Goal: Task Accomplishment & Management: Complete application form

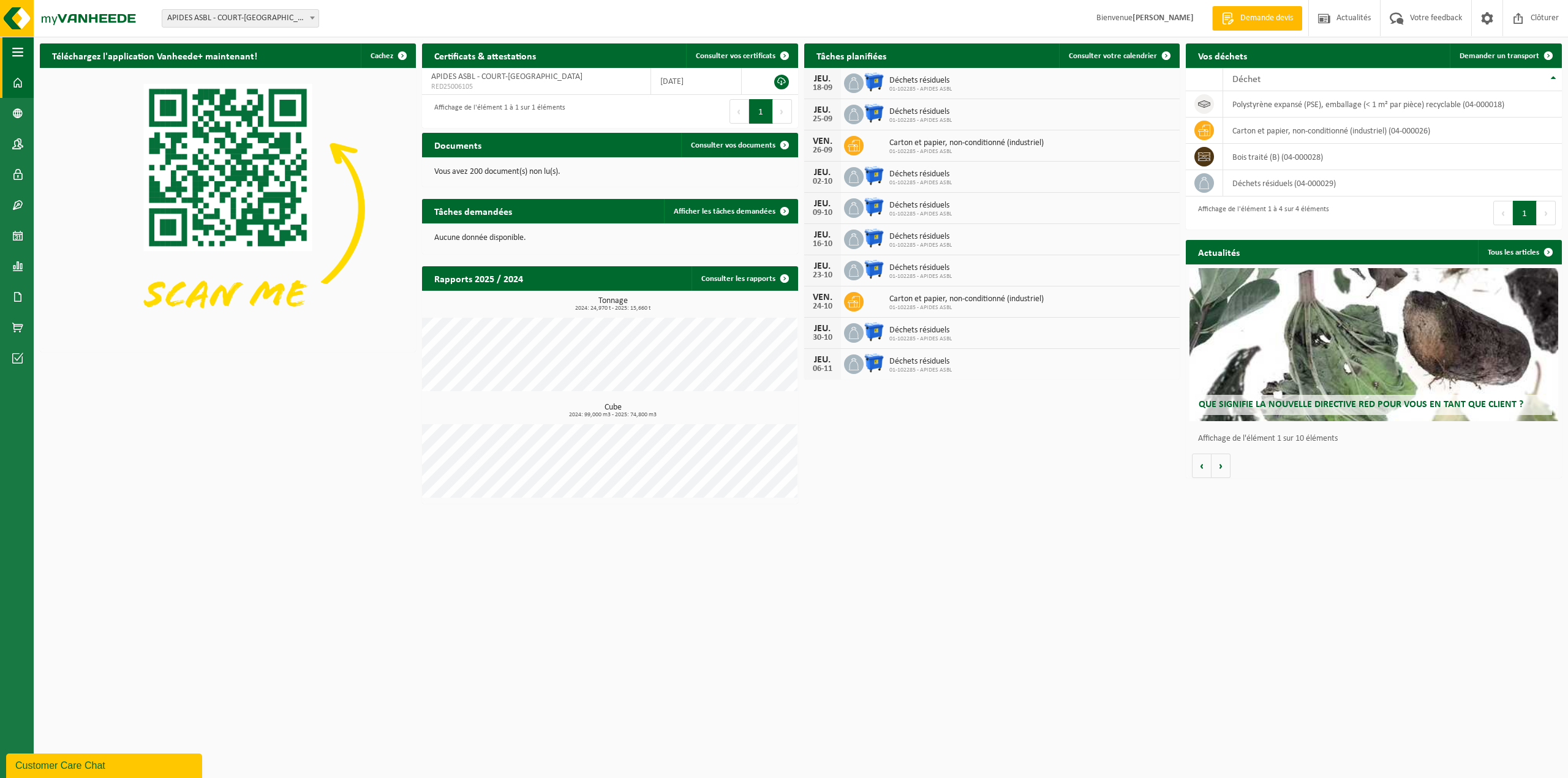
click at [18, 44] on span "button" at bounding box center [17, 52] width 11 height 30
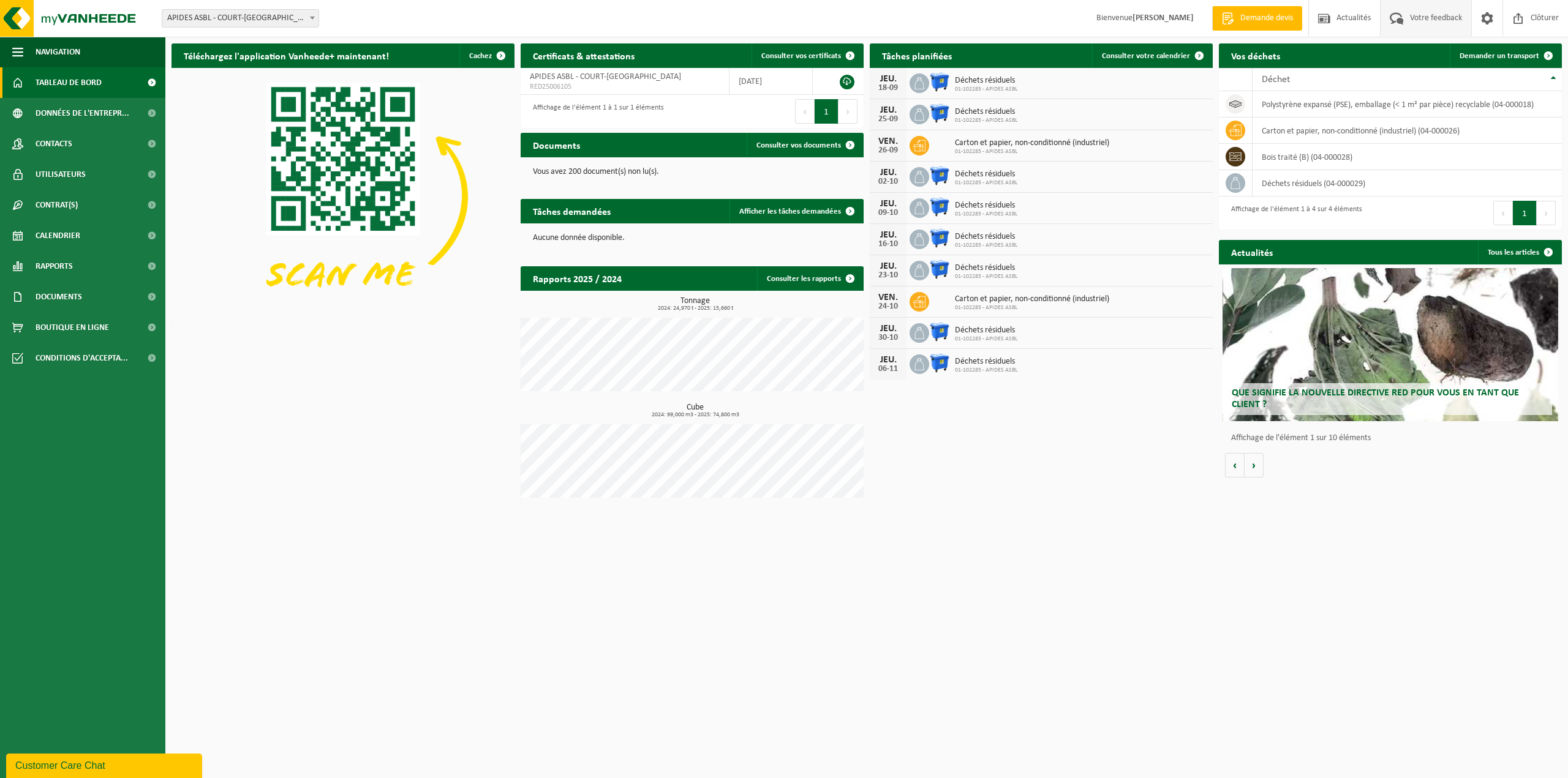
click at [1441, 21] on span "Votre feedback" at bounding box center [1436, 18] width 58 height 36
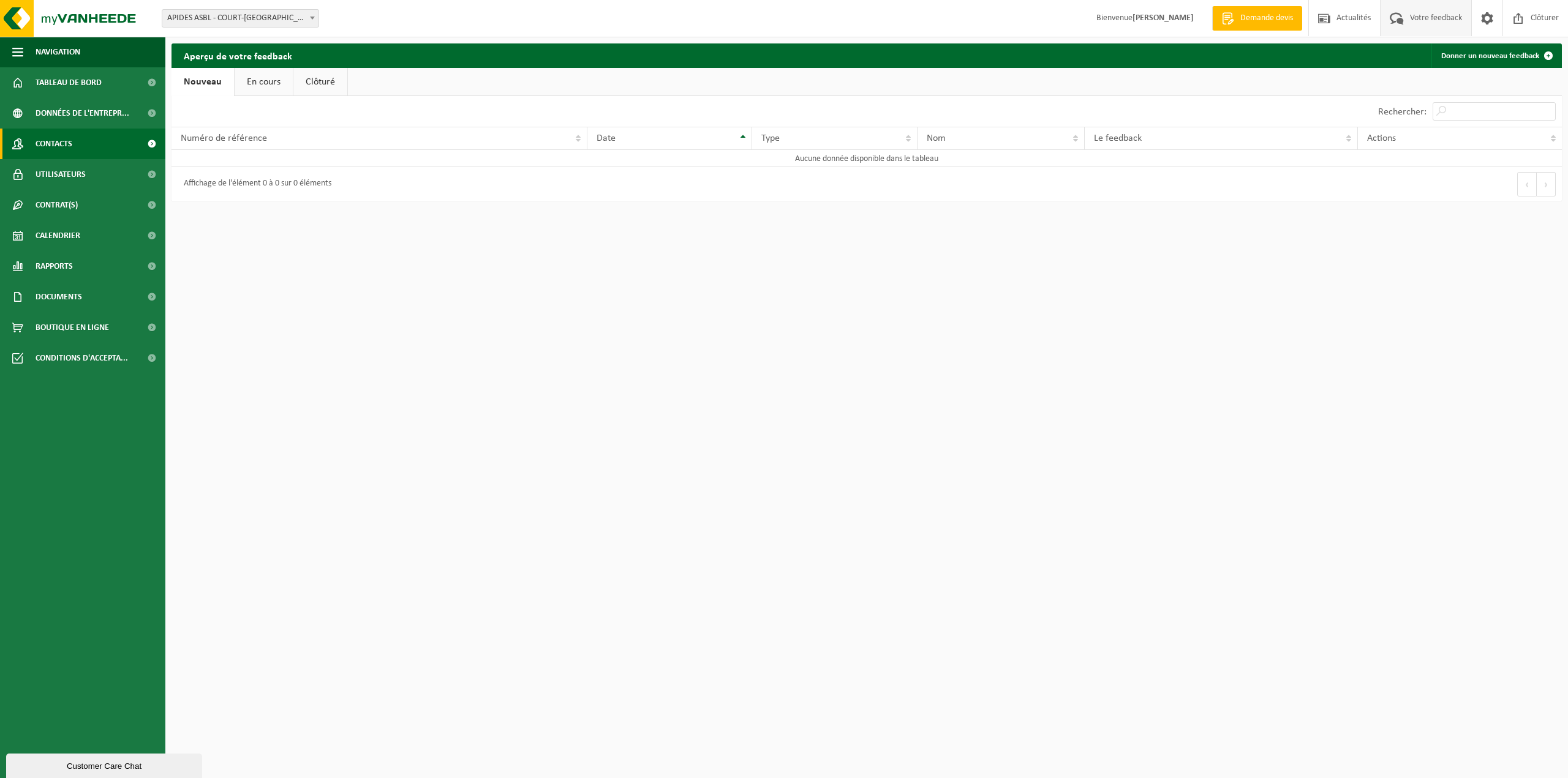
click at [45, 136] on span "Contacts" at bounding box center [54, 144] width 37 height 30
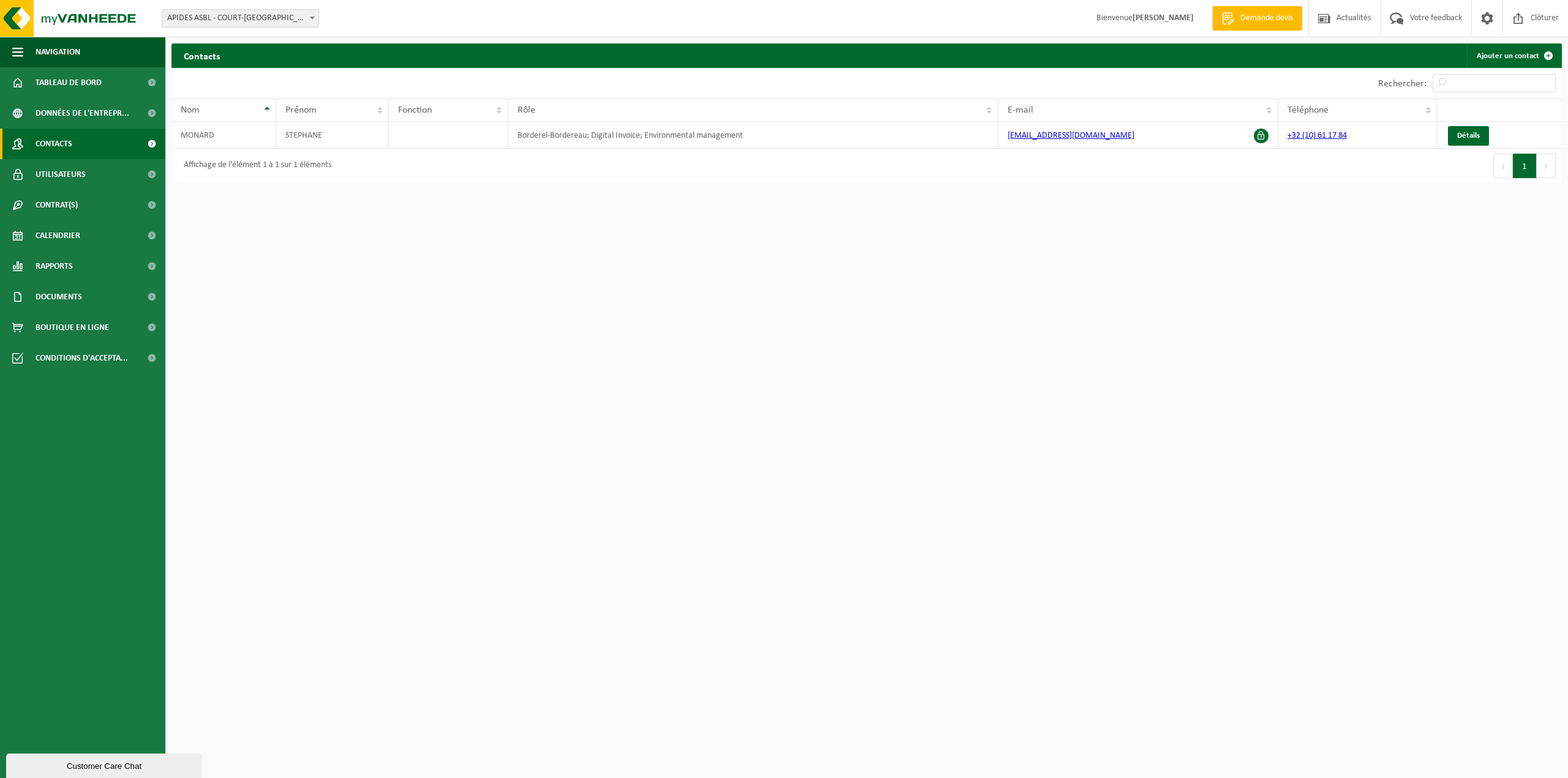
click at [1260, 18] on span "Demande devis" at bounding box center [1267, 18] width 59 height 12
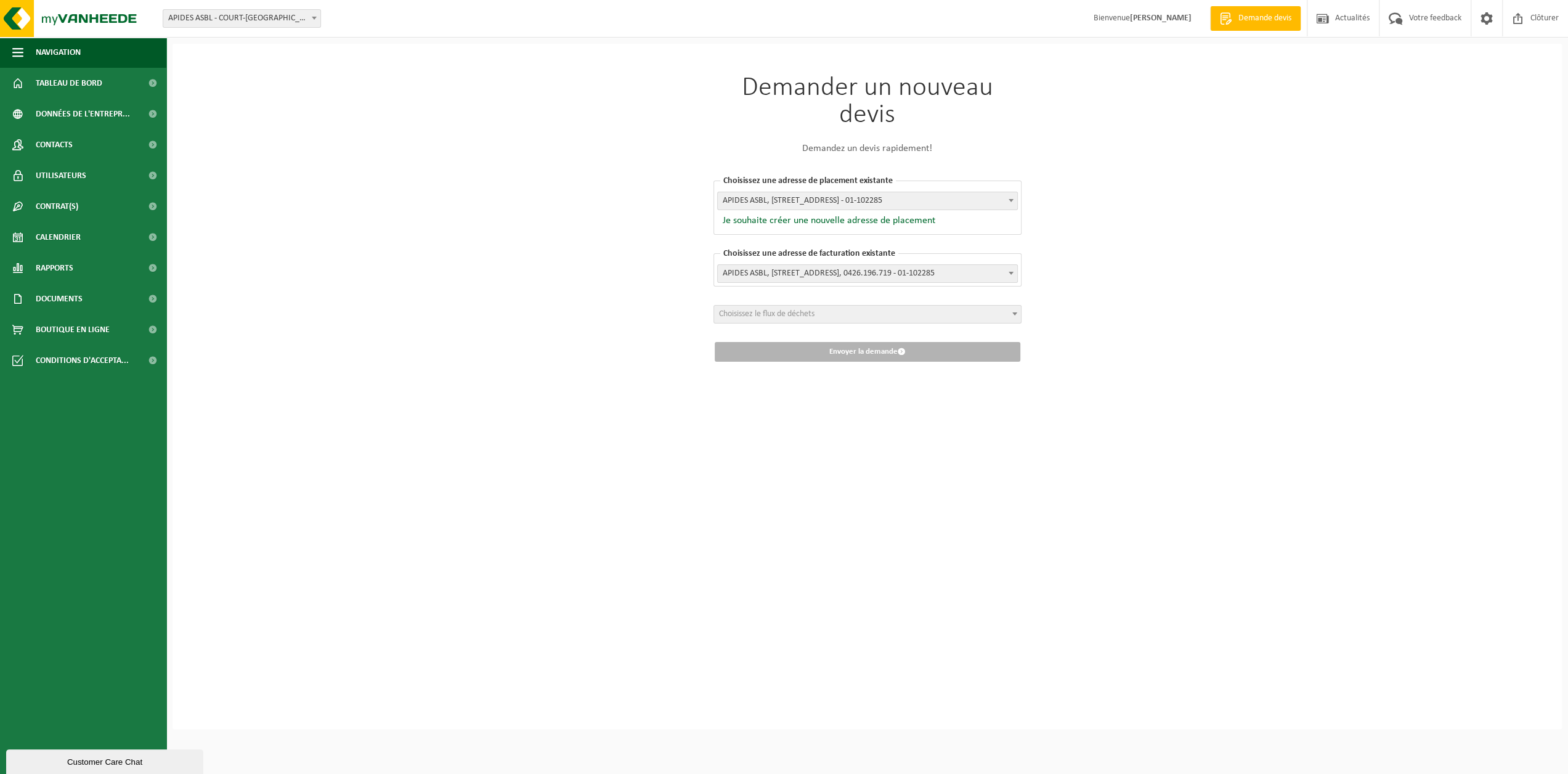
click at [771, 315] on span "Choisissez le flux de déchets" at bounding box center [766, 314] width 95 height 9
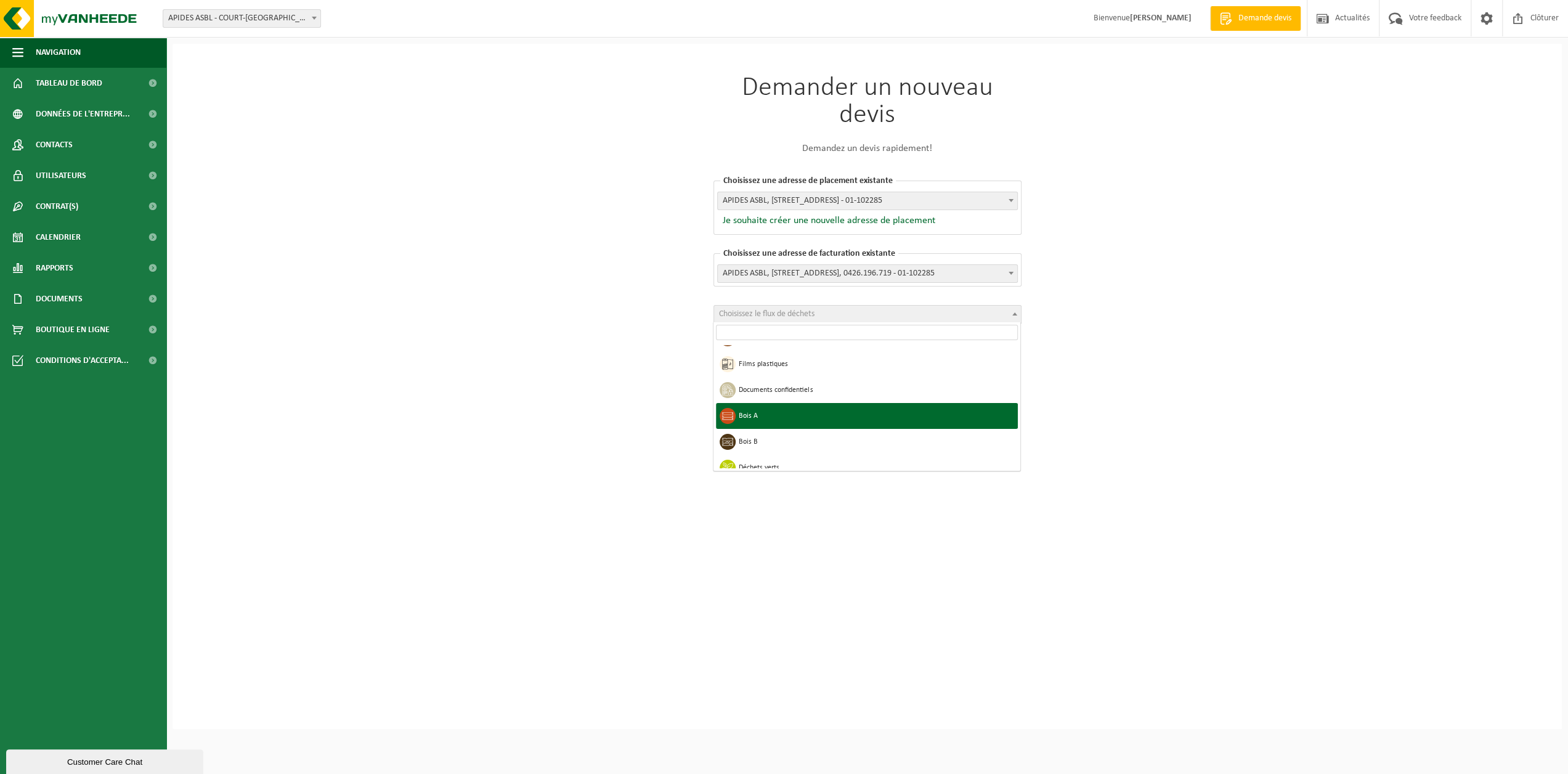
scroll to position [185, 0]
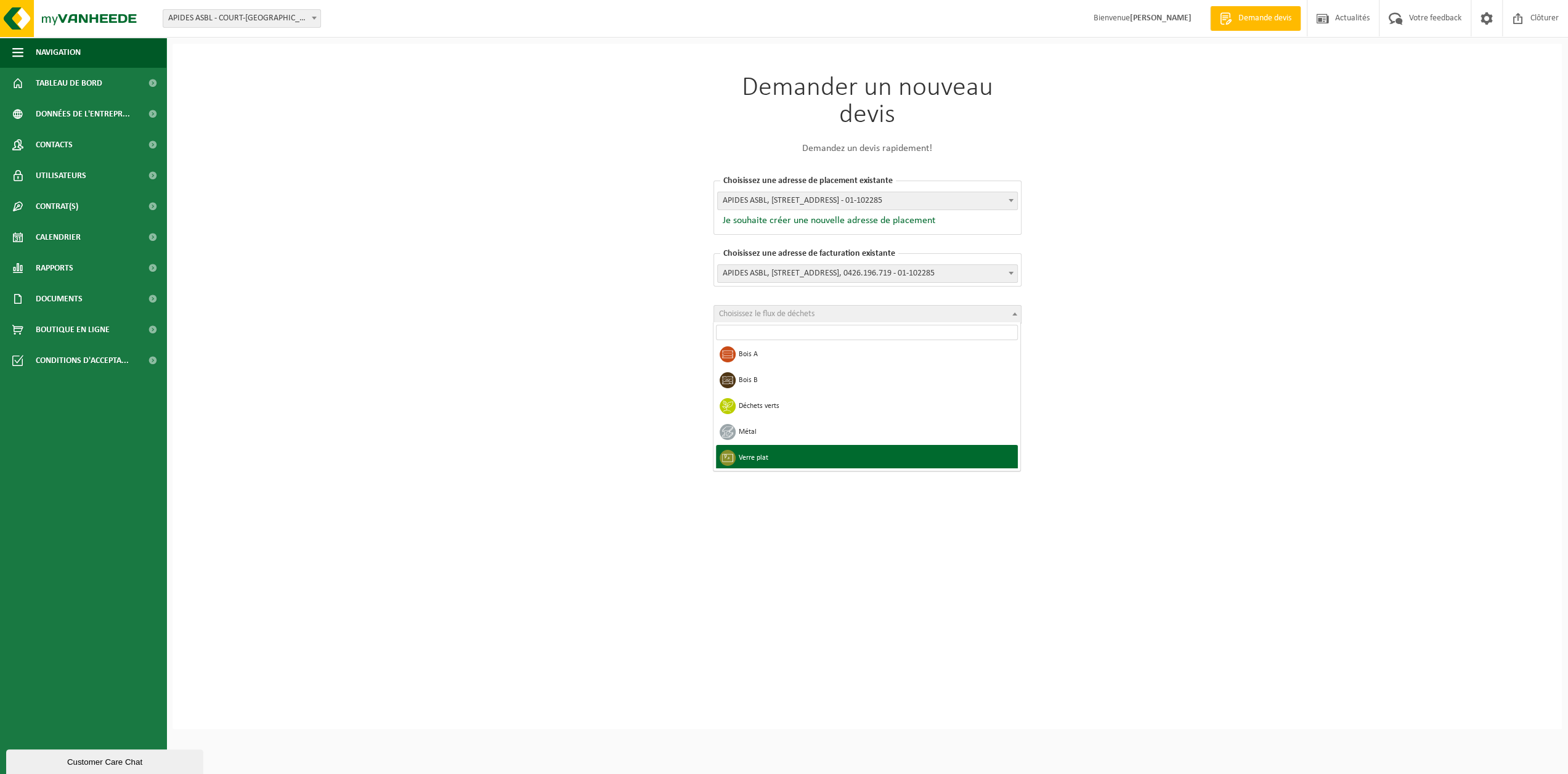
select select "6"
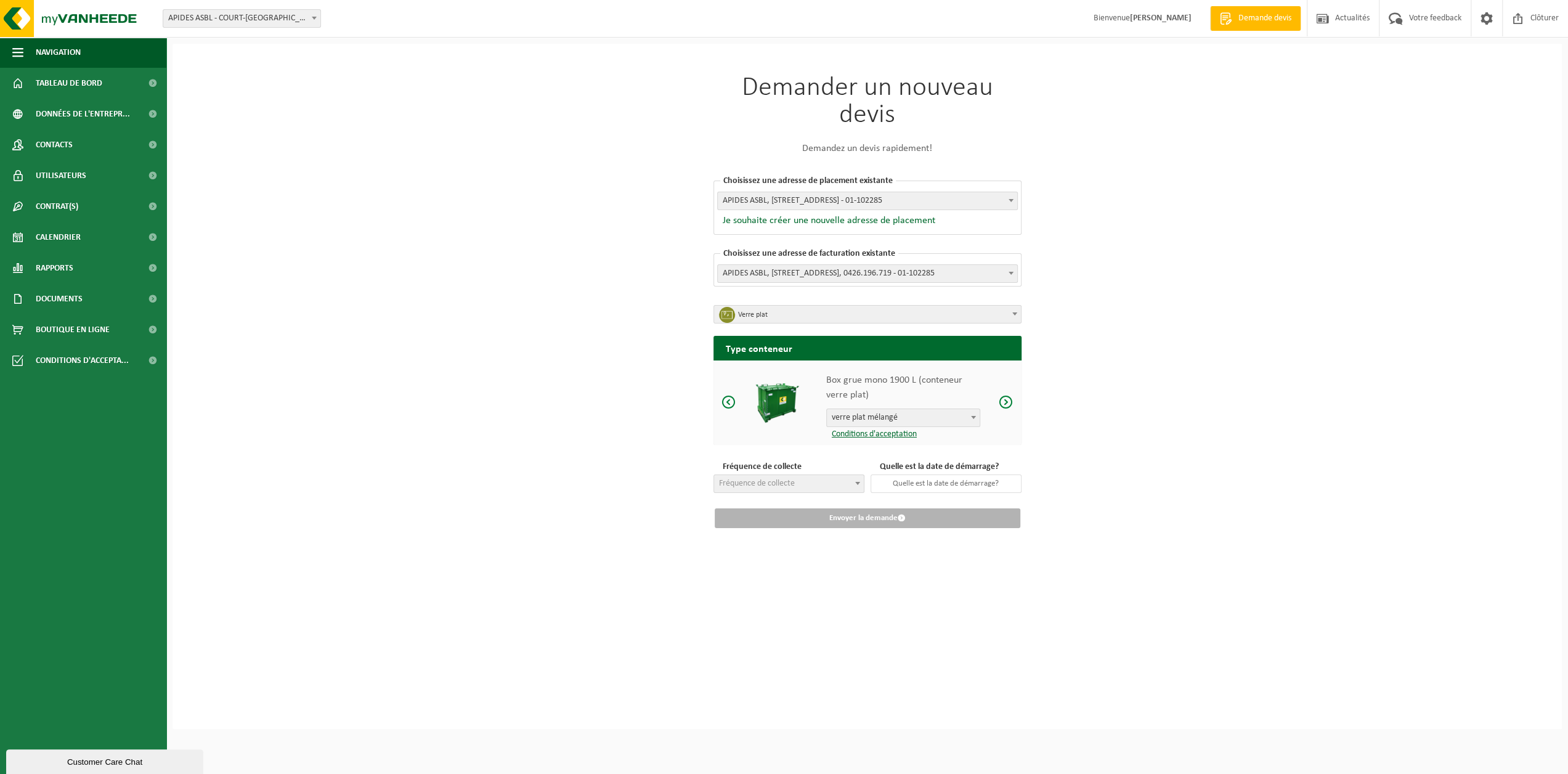
click at [921, 412] on span "verre plat mélangé" at bounding box center [903, 417] width 153 height 17
click at [832, 486] on span "Fréquence de collecte" at bounding box center [788, 483] width 150 height 17
click at [875, 431] on link "Conditions d'acceptation" at bounding box center [872, 434] width 91 height 9
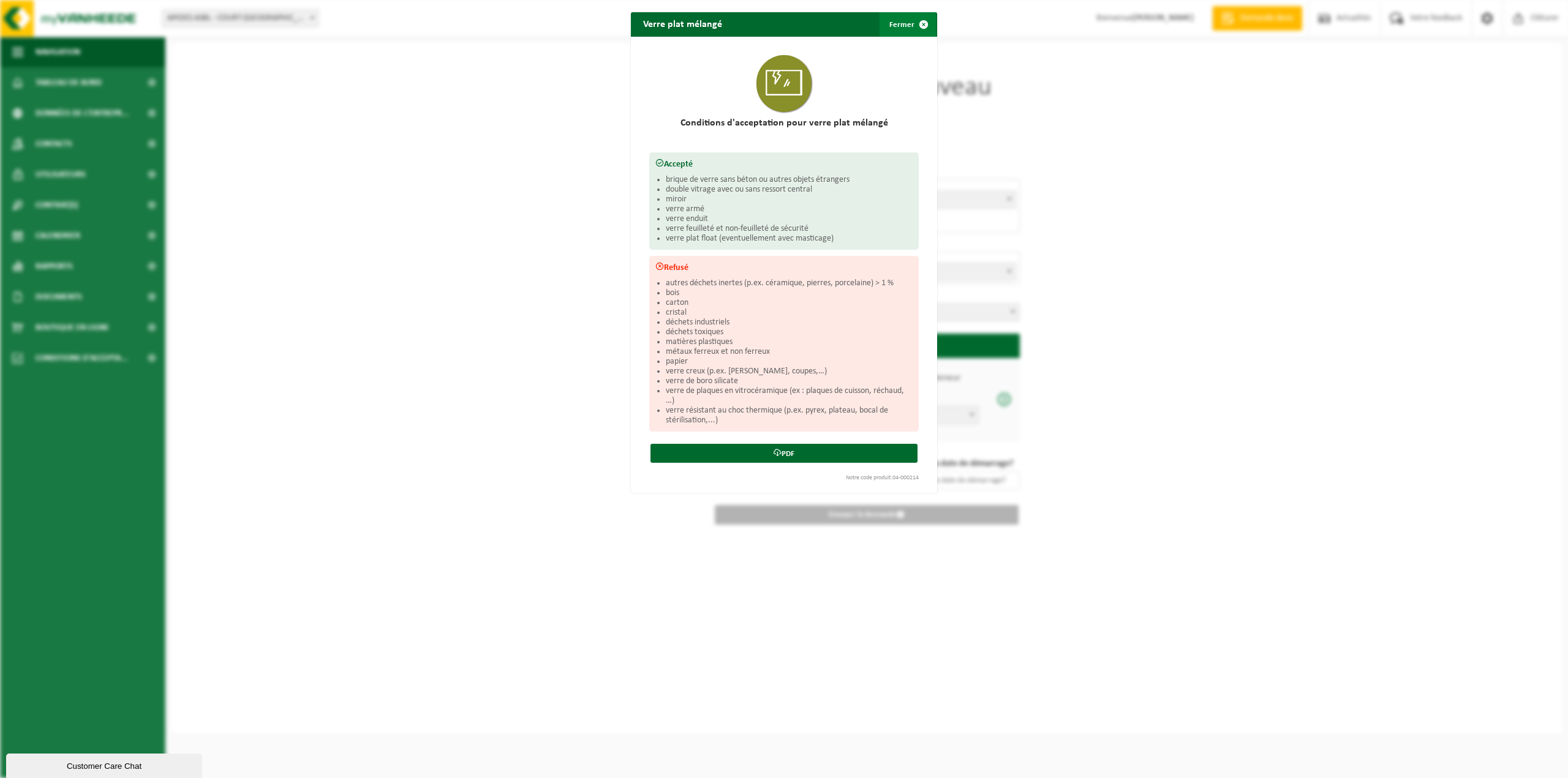
click at [916, 23] on span "button" at bounding box center [924, 24] width 25 height 25
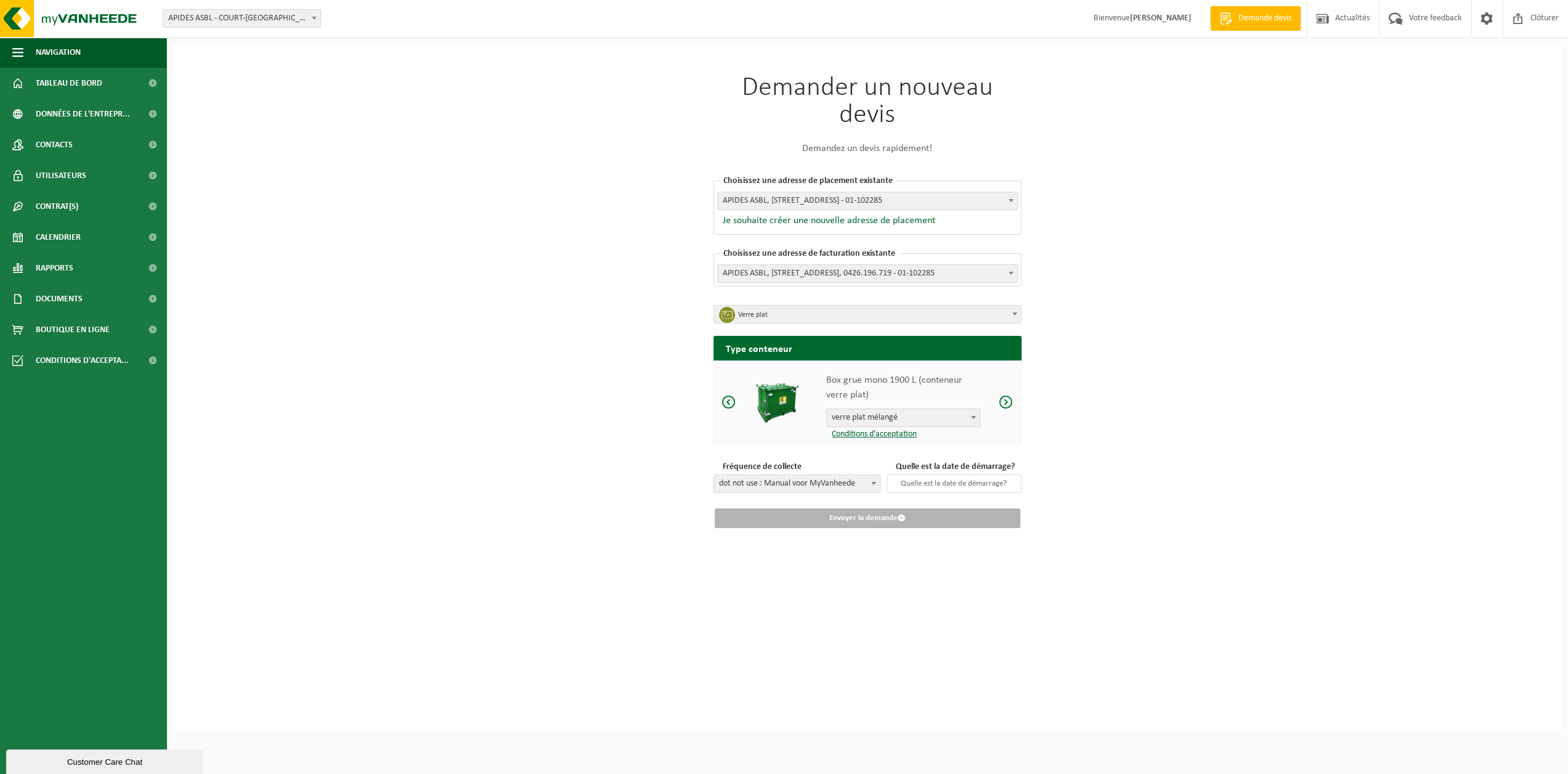
click at [835, 484] on span "dot not use : Manual voor MyVanheede" at bounding box center [796, 483] width 165 height 17
select select "15"
click at [947, 477] on input "text" at bounding box center [946, 483] width 151 height 19
click at [960, 659] on div "Demander un nouveau devis Demandez un devis rapidement! Choisissez une adresse …" at bounding box center [867, 386] width 1389 height 685
click at [944, 482] on input "text" at bounding box center [946, 483] width 151 height 19
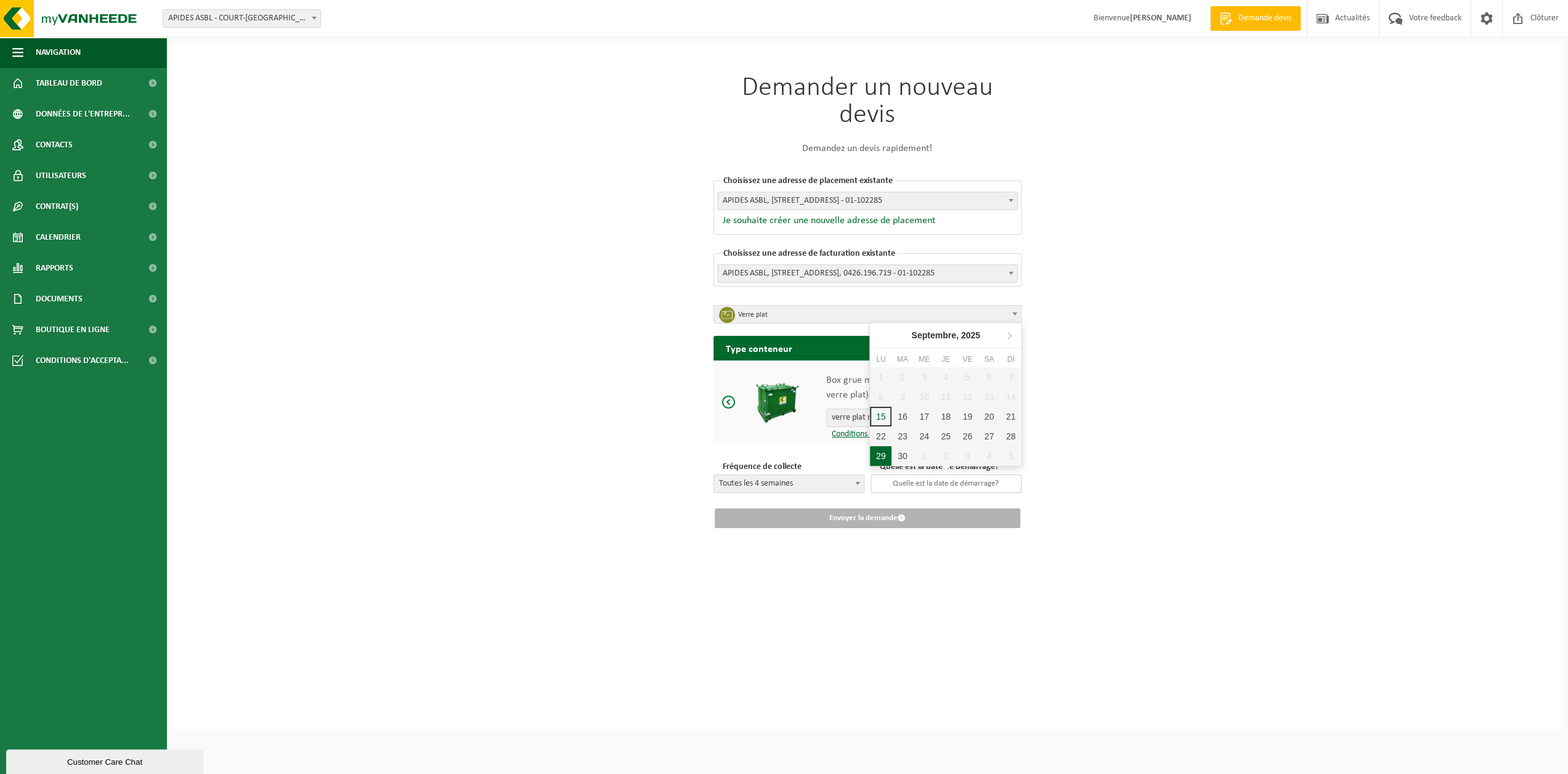
click at [877, 457] on div "29" at bounding box center [880, 456] width 22 height 20
type input "2025-09-29"
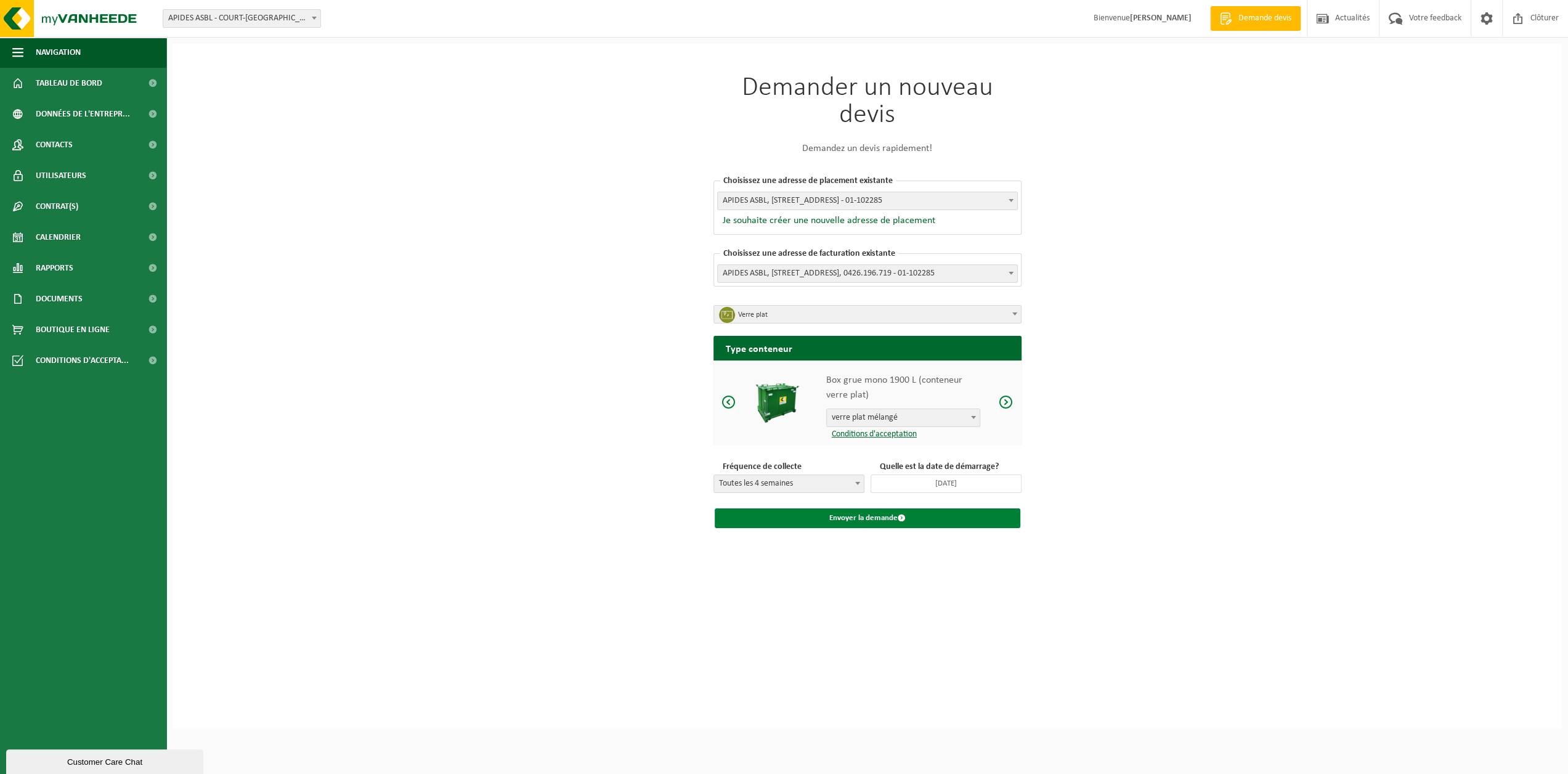
click at [872, 516] on button "Envoyer la demande" at bounding box center [867, 518] width 305 height 20
